Goal: Register for event/course

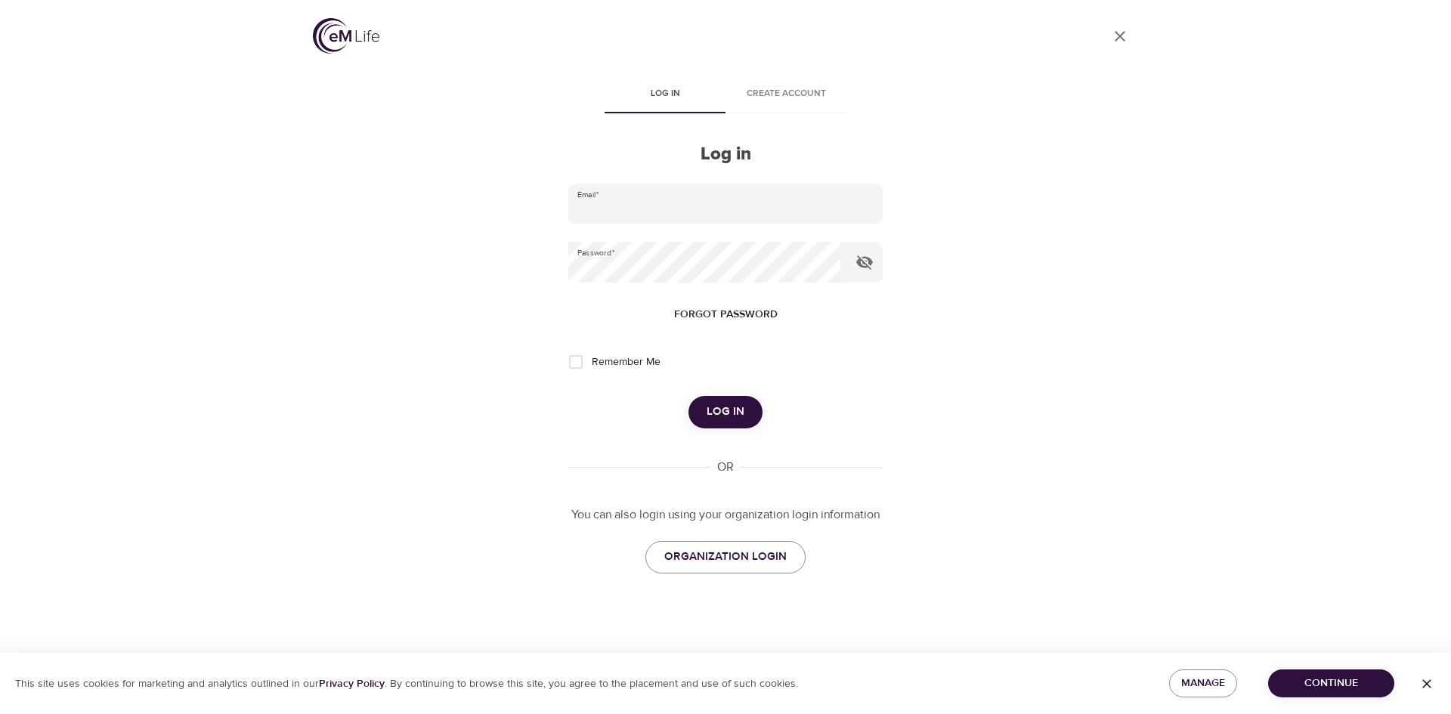
type input "[EMAIL_ADDRESS][DOMAIN_NAME]"
click at [718, 407] on span "Log in" at bounding box center [726, 412] width 38 height 20
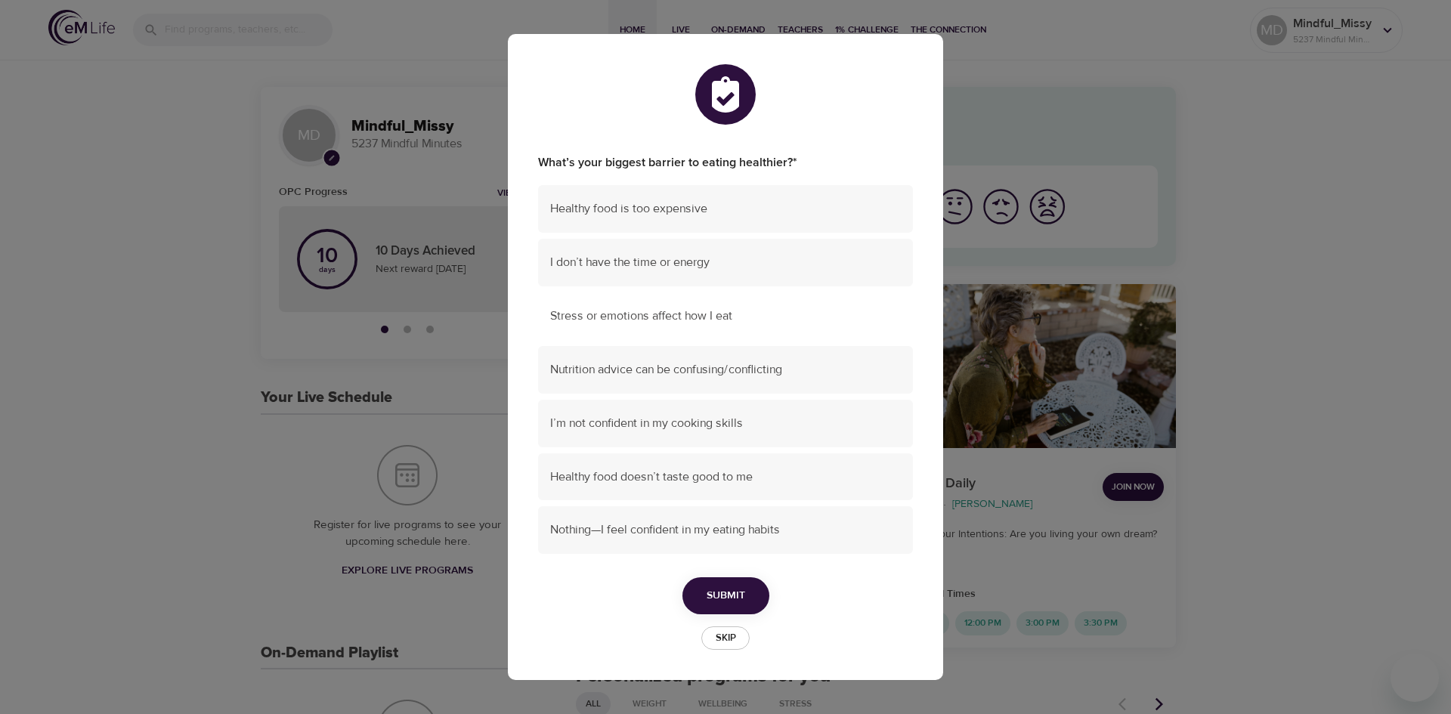
click at [738, 318] on span "Stress or emotions affect how I eat" at bounding box center [725, 316] width 351 height 17
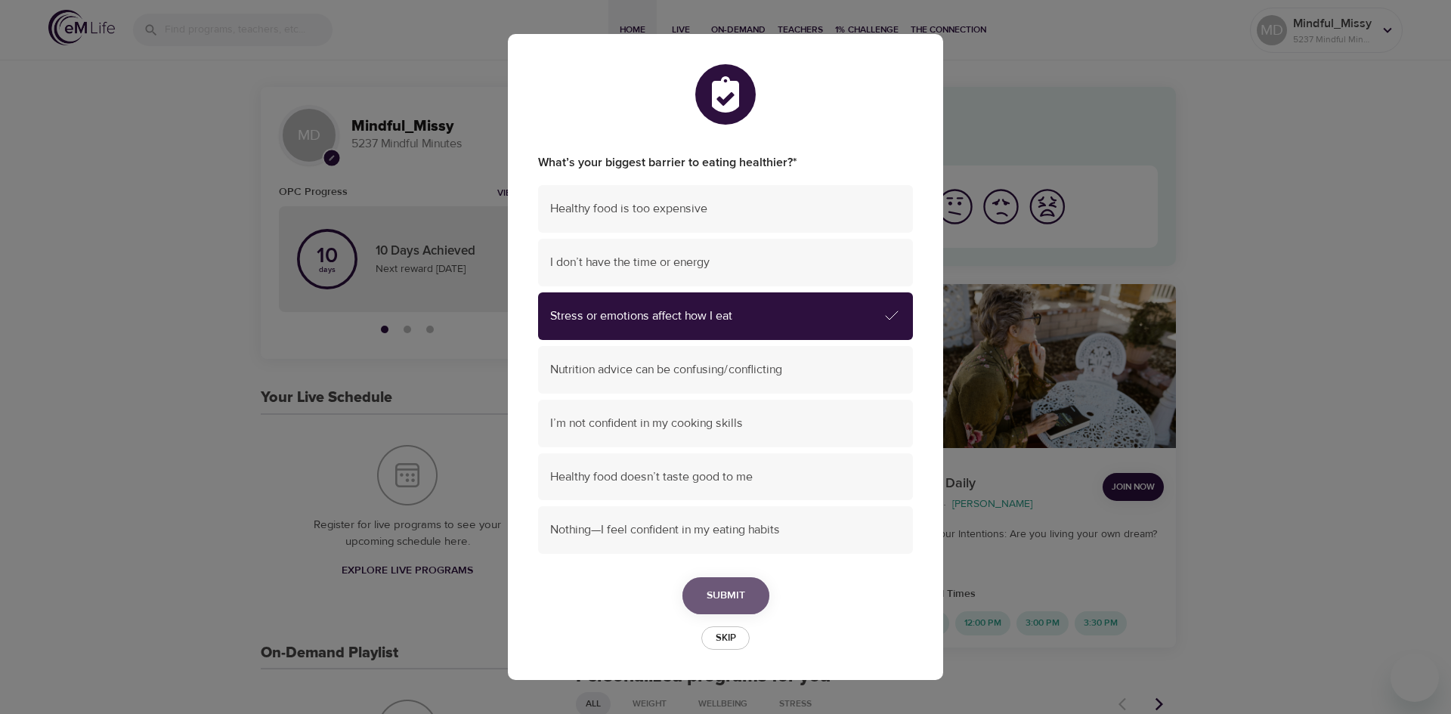
click at [742, 593] on span "Submit" at bounding box center [726, 595] width 39 height 19
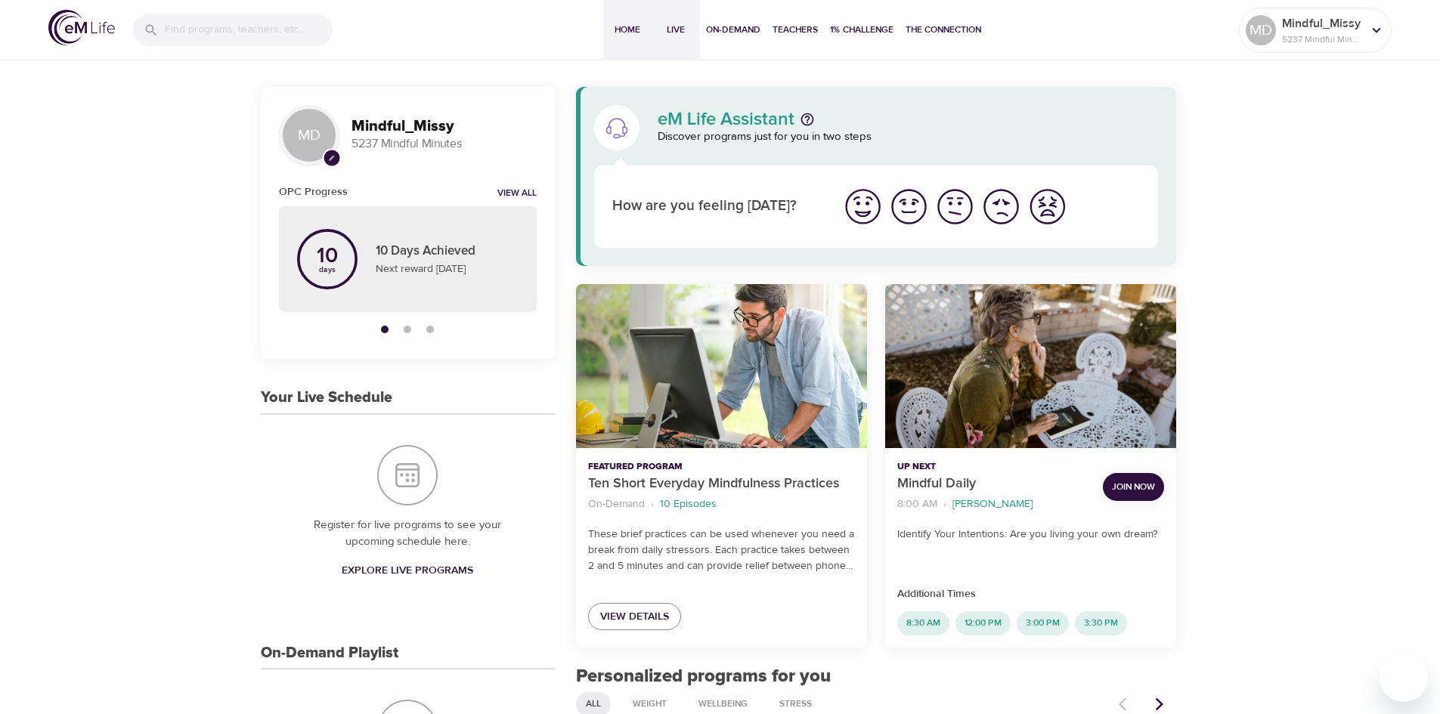
click at [666, 23] on span "Live" at bounding box center [676, 30] width 36 height 16
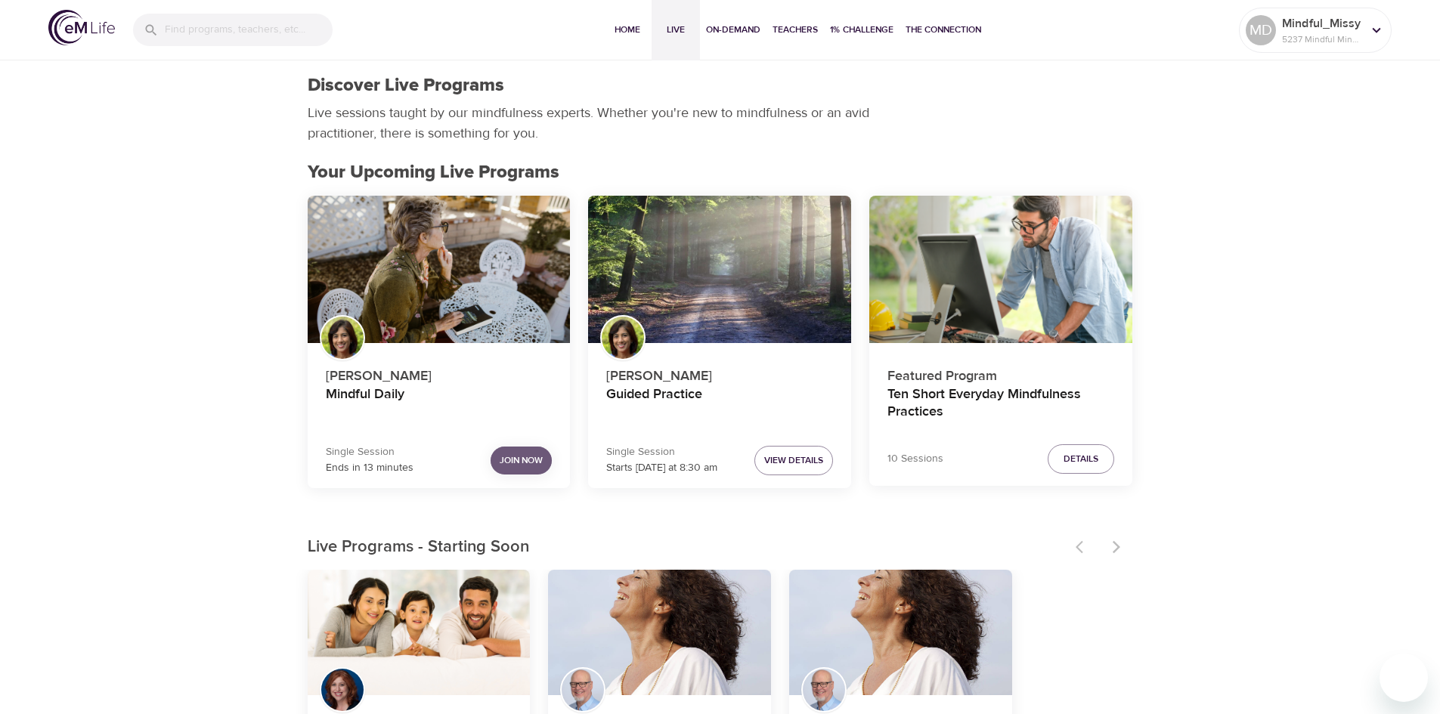
click at [531, 463] on span "Join Now" at bounding box center [521, 461] width 43 height 16
